Goal: Navigation & Orientation: Find specific page/section

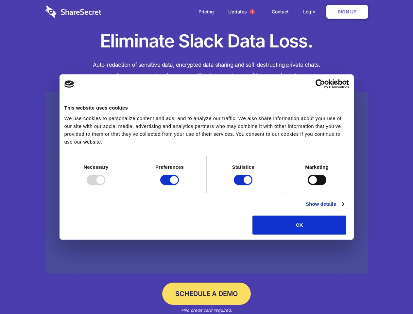
click at [105, 185] on div at bounding box center [96, 179] width 19 height 10
click at [179, 185] on input "Preferences" at bounding box center [169, 179] width 19 height 10
checkbox input "false"
click at [244, 185] on input "Statistics" at bounding box center [243, 179] width 19 height 10
checkbox input "false"
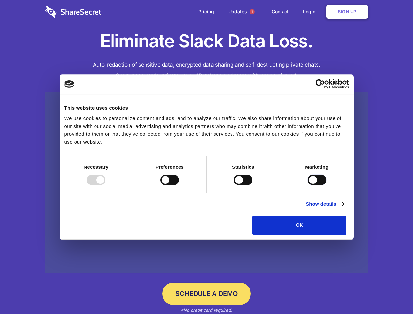
click at [307, 185] on input "Marketing" at bounding box center [316, 179] width 19 height 10
checkbox input "true"
click at [343, 208] on link "Show details" at bounding box center [324, 204] width 38 height 8
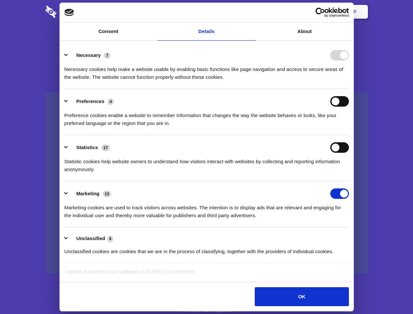
click at [349, 89] on li "Necessary 7 Necessary cookies help make a website usable by enabling basic func…" at bounding box center [206, 66] width 284 height 46
click at [252, 12] on span "1" at bounding box center [251, 11] width 5 height 5
